Goal: Find specific page/section: Find specific page/section

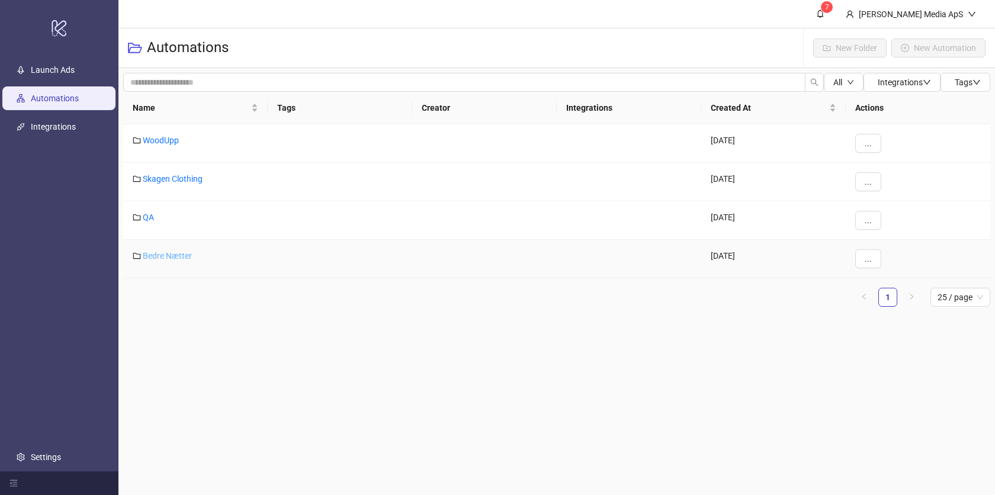
click at [149, 257] on link "Bedre Nætter" at bounding box center [167, 255] width 49 height 9
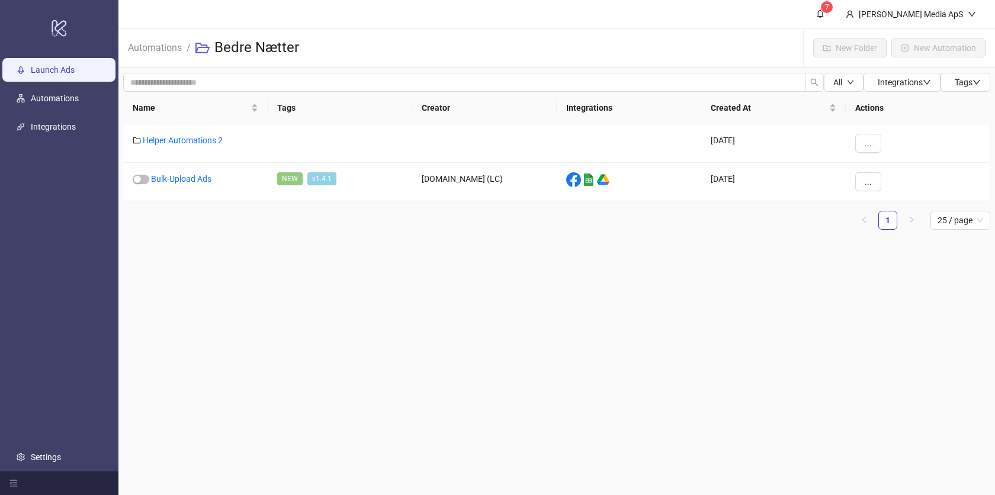
click at [65, 73] on link "Launch Ads" at bounding box center [53, 69] width 44 height 9
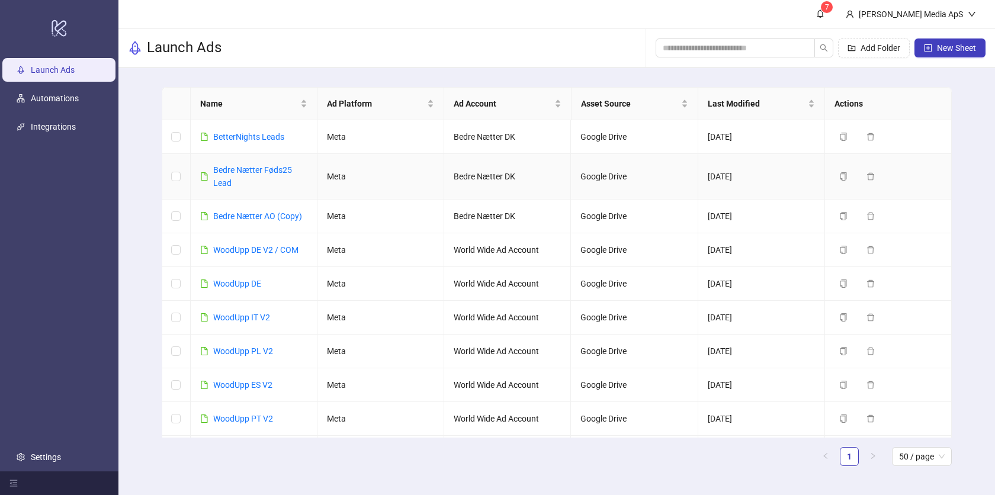
click at [248, 165] on link "Bedre Nætter Føds25 Lead" at bounding box center [252, 176] width 79 height 23
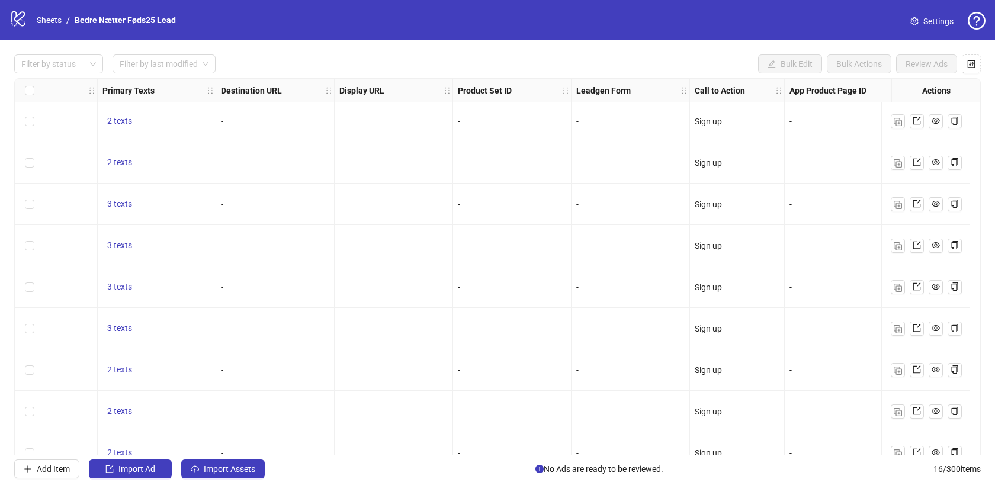
scroll to position [2, 981]
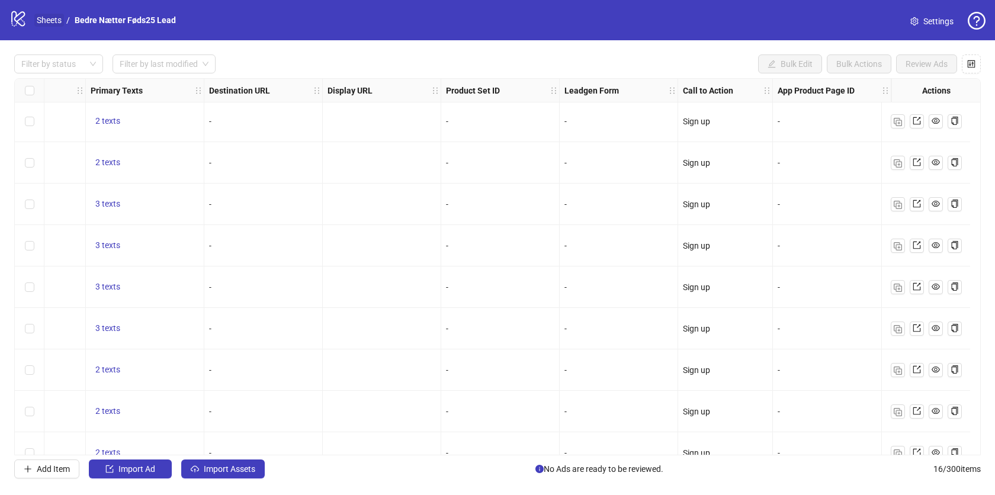
click at [40, 17] on link "Sheets" at bounding box center [49, 20] width 30 height 13
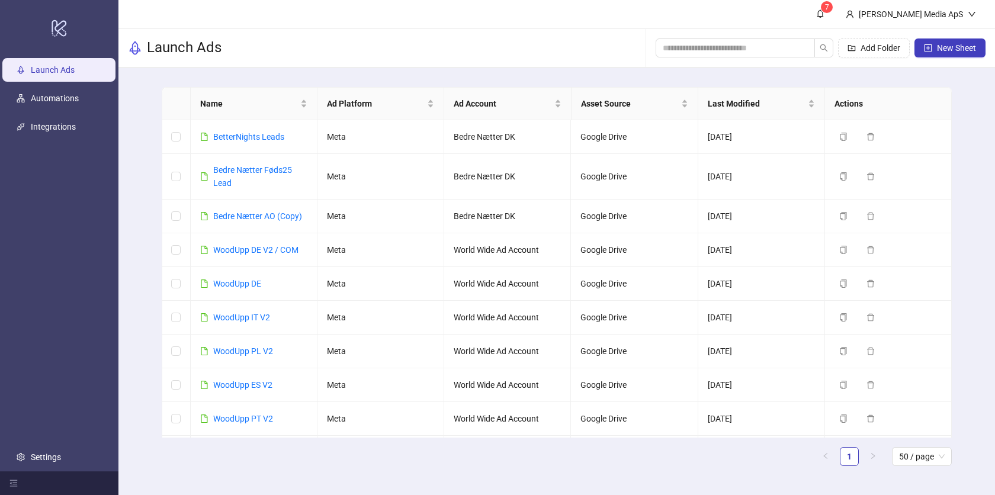
click at [405, 44] on div "Launch Ads Add Folder New Sheet" at bounding box center [556, 48] width 877 height 40
